Goal: Find contact information: Find contact information

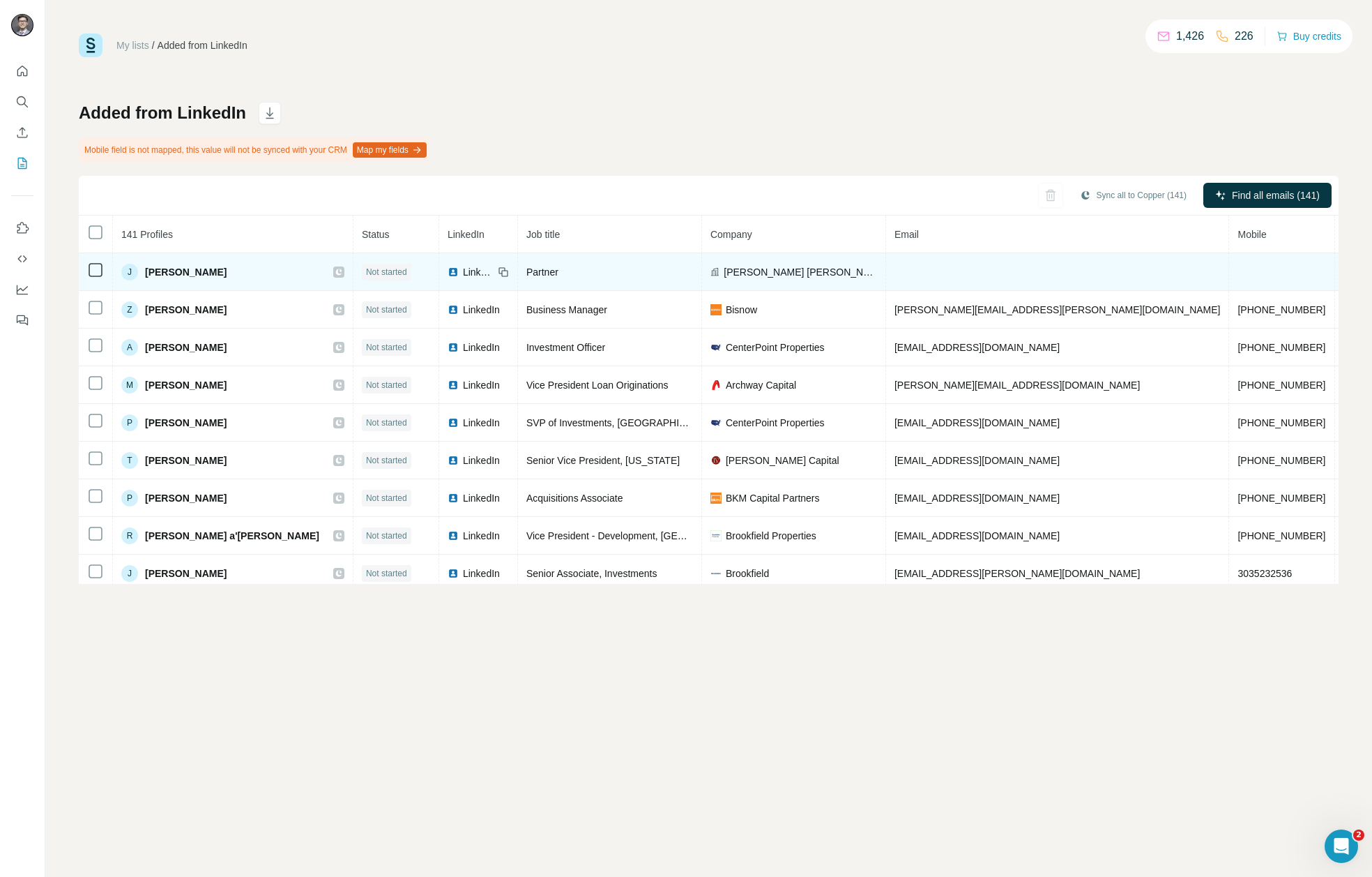
click at [886, 274] on td at bounding box center [1058, 272] width 344 height 37
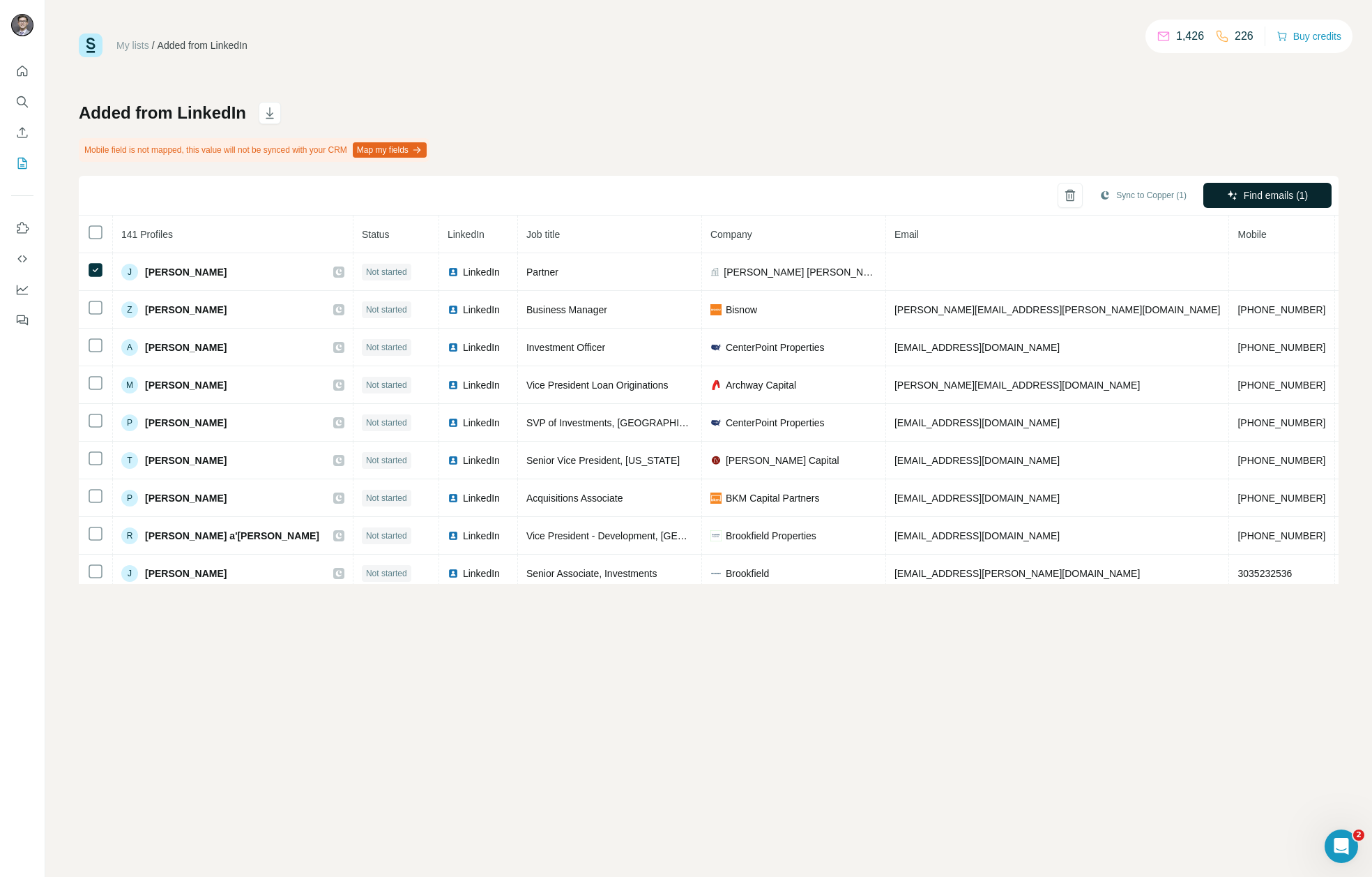
click at [1267, 185] on button "Find emails (1)" at bounding box center [1268, 195] width 129 height 25
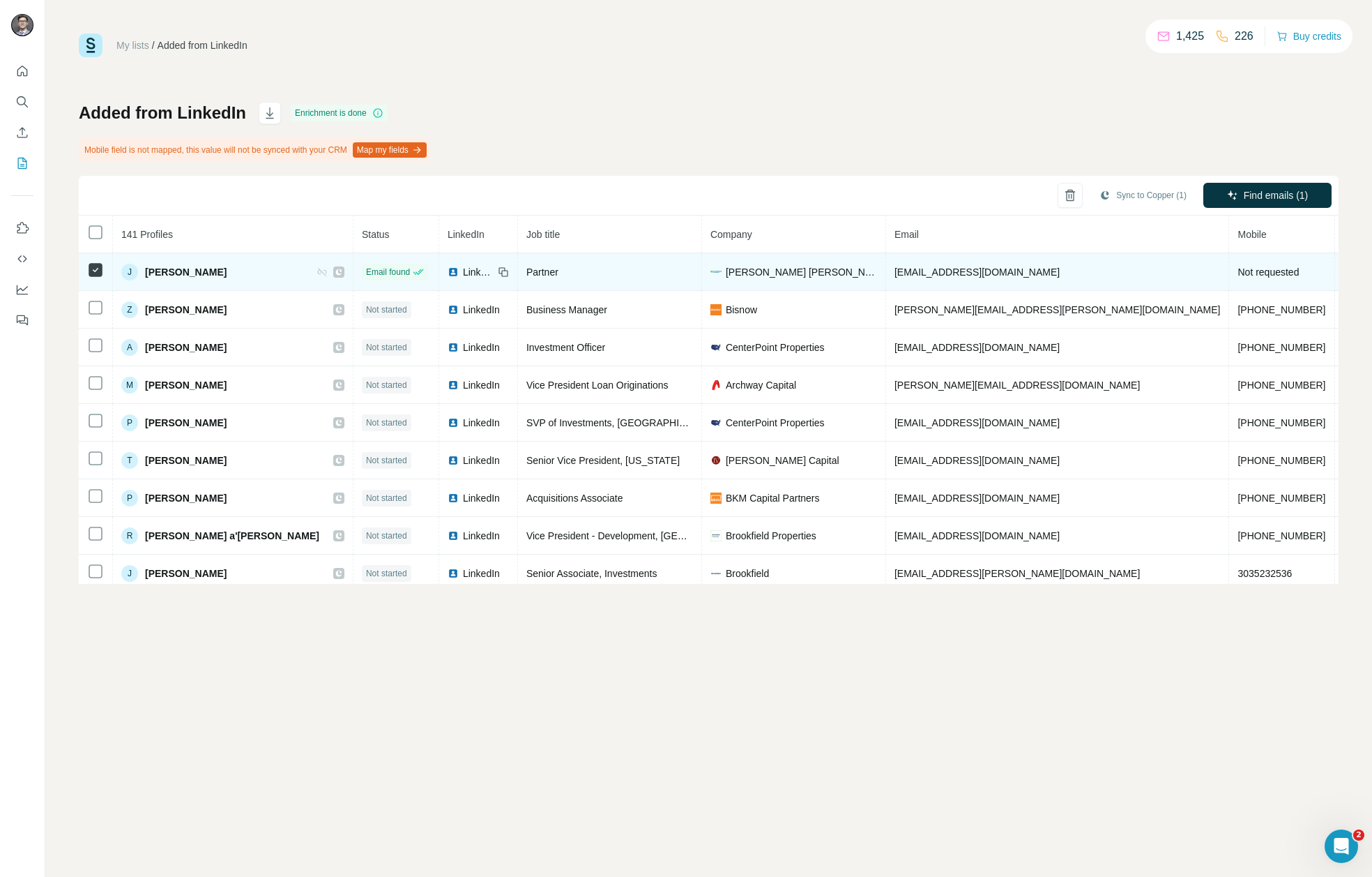
click at [895, 273] on span "[EMAIL_ADDRESS][DOMAIN_NAME]" at bounding box center [977, 272] width 165 height 11
copy span "[EMAIL_ADDRESS][DOMAIN_NAME]"
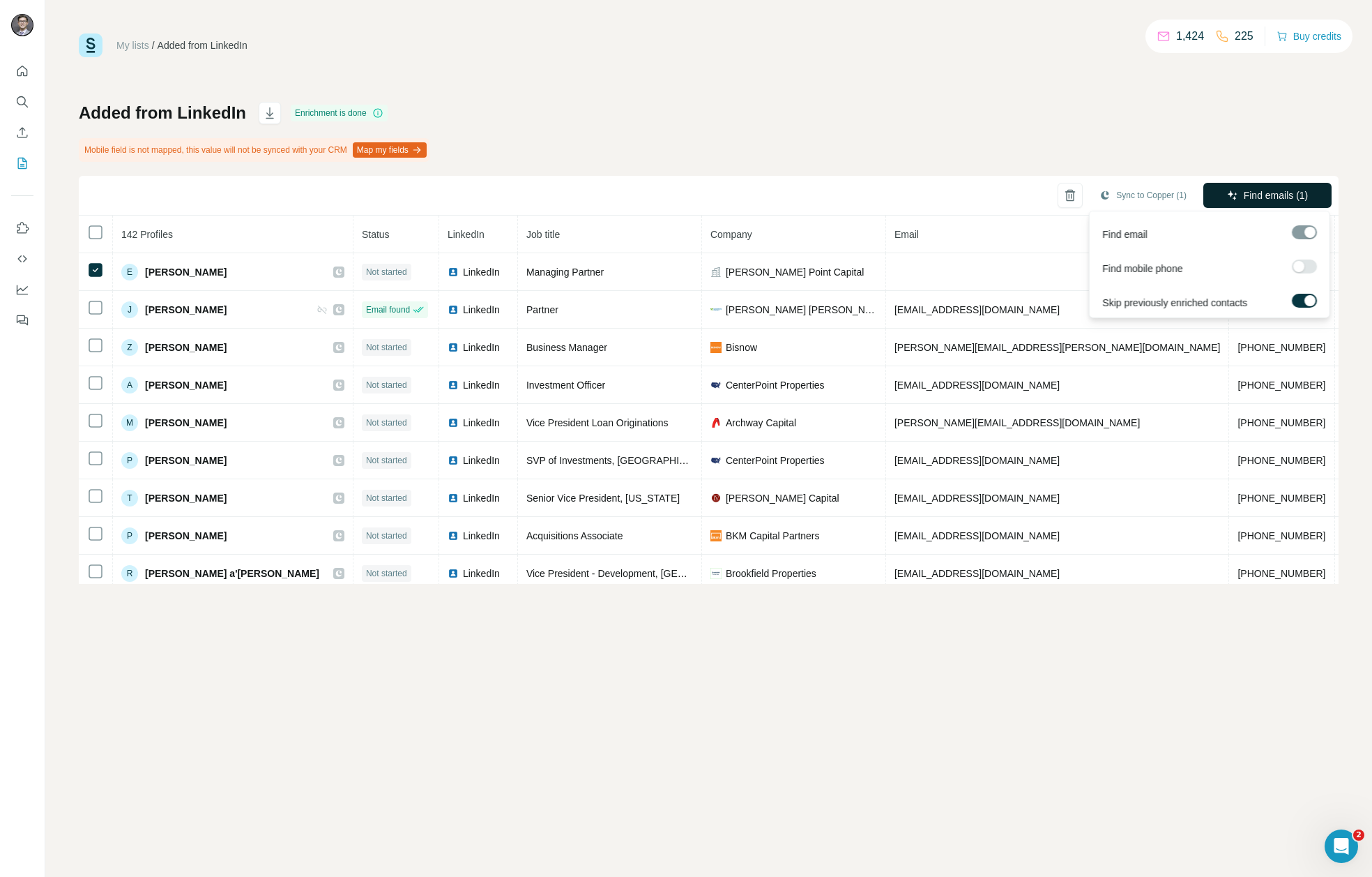
click at [1258, 201] on span "Find emails (1)" at bounding box center [1277, 195] width 65 height 14
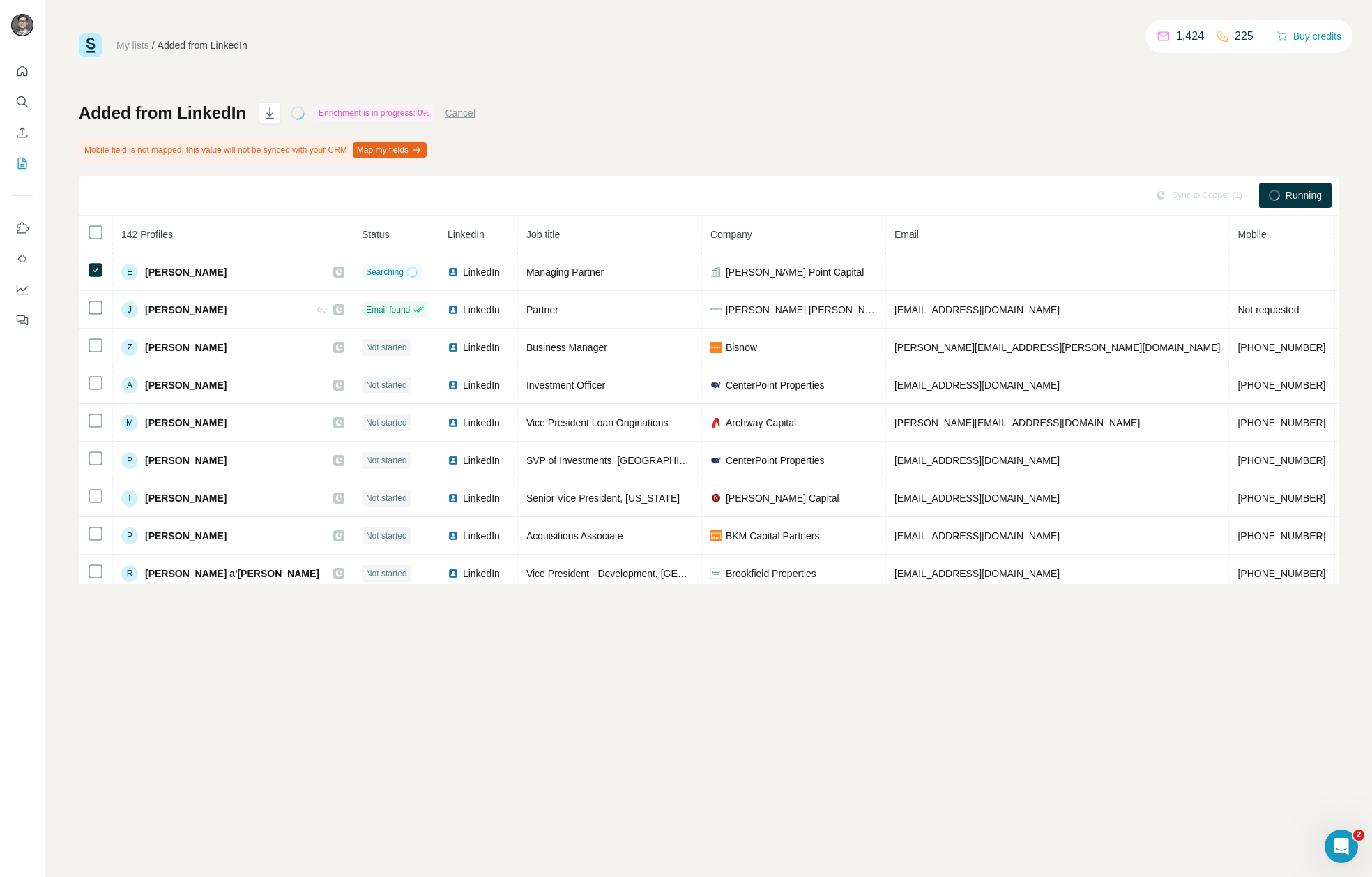
click at [918, 135] on div "Added from LinkedIn Enrichment is in progress: 0% Cancel Mobile field is not ma…" at bounding box center [708, 342] width 1260 height 482
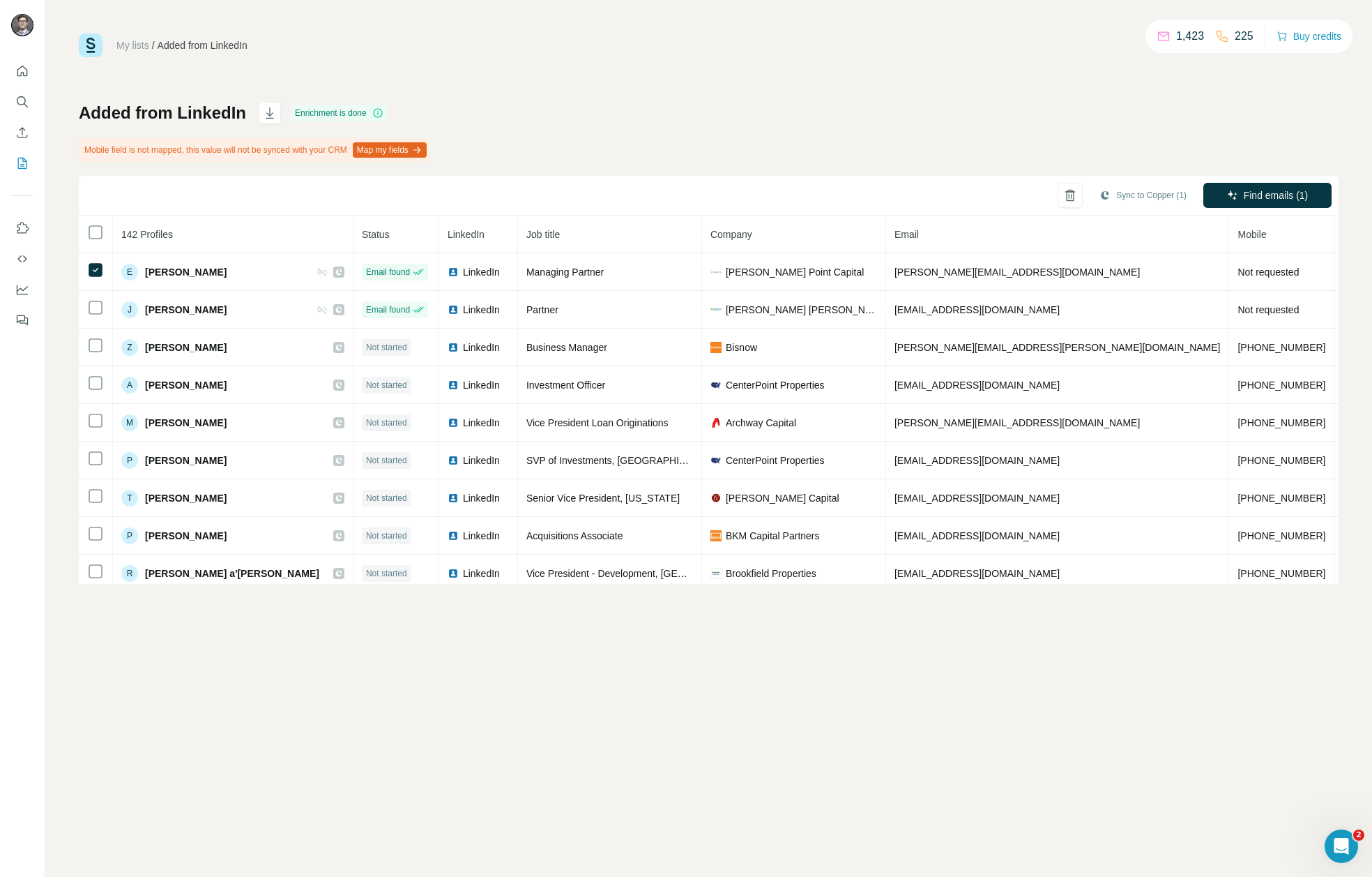
click at [730, 143] on div "Added from LinkedIn Enrichment is done Mobile field is not mapped, this value w…" at bounding box center [708, 342] width 1260 height 482
